Goal: Task Accomplishment & Management: Manage account settings

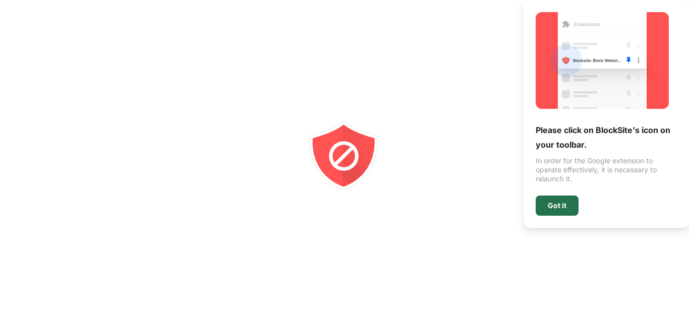
click at [569, 208] on div "Got it" at bounding box center [557, 206] width 43 height 20
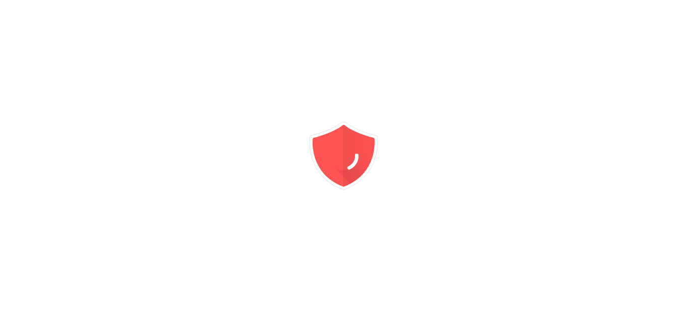
click at [460, 138] on div at bounding box center [344, 159] width 689 height 319
drag, startPoint x: 657, startPoint y: 4, endPoint x: 437, endPoint y: 105, distance: 242.7
click at [436, 106] on div at bounding box center [344, 159] width 689 height 319
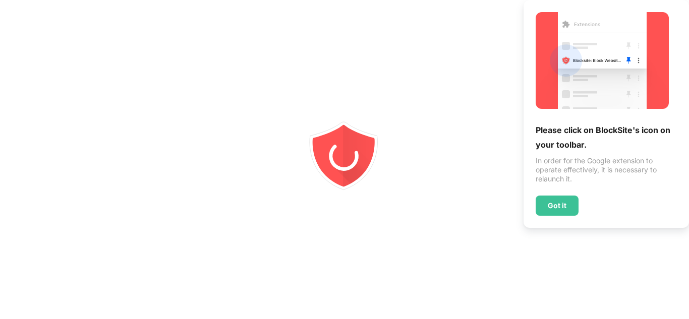
click at [399, 39] on div at bounding box center [344, 159] width 689 height 319
click at [567, 202] on div "Got it" at bounding box center [557, 206] width 43 height 20
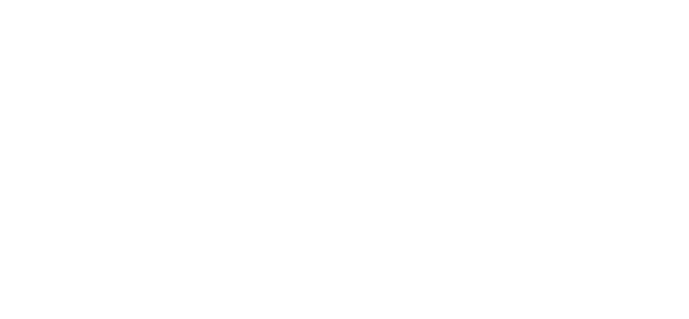
click at [300, 4] on html at bounding box center [344, 2] width 689 height 4
drag, startPoint x: 299, startPoint y: 34, endPoint x: 290, endPoint y: 35, distance: 9.1
click at [296, 4] on html at bounding box center [344, 2] width 689 height 4
click at [289, 4] on html at bounding box center [344, 2] width 689 height 4
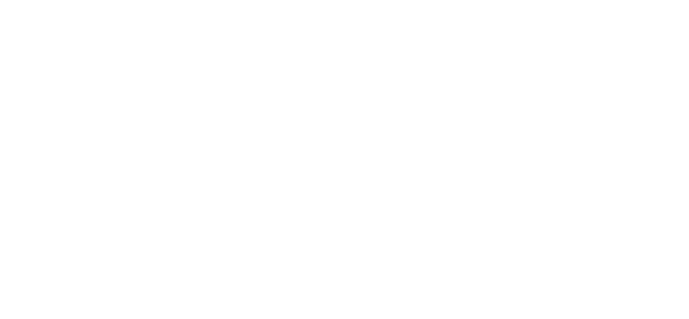
click at [289, 4] on html at bounding box center [344, 2] width 689 height 4
